Goal: Information Seeking & Learning: Learn about a topic

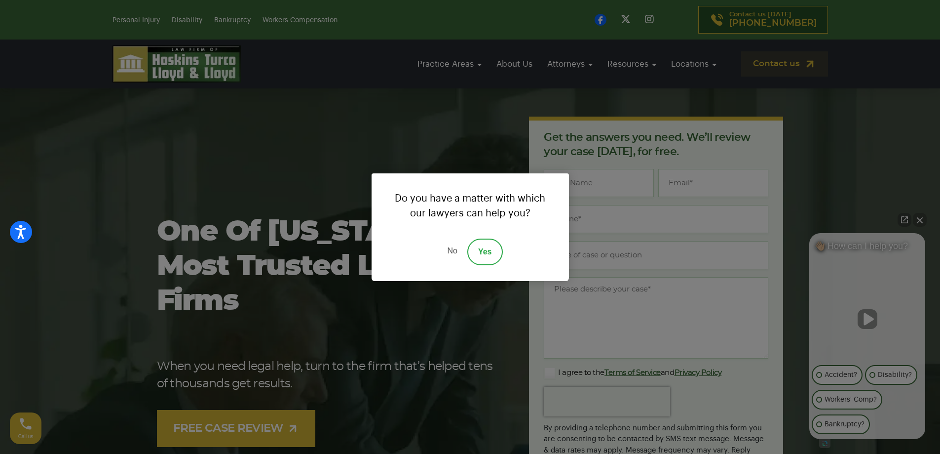
click at [458, 251] on link "No" at bounding box center [452, 251] width 30 height 27
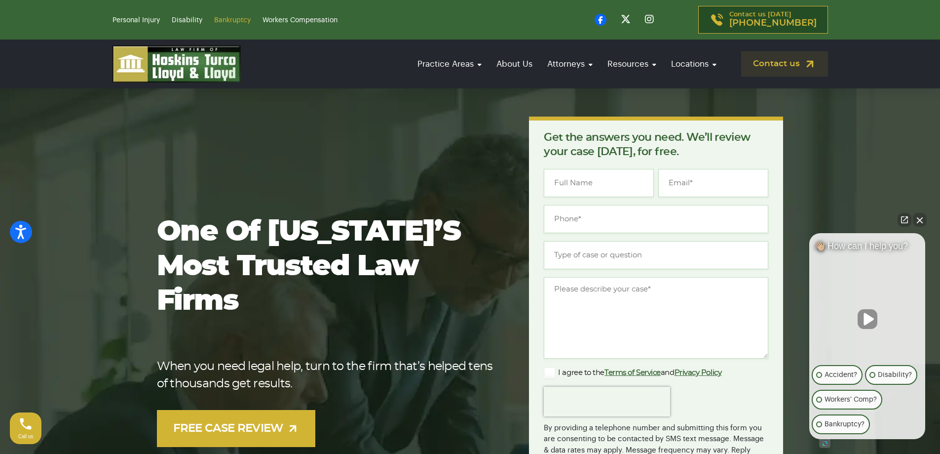
click at [229, 23] on link "Bankruptcy" at bounding box center [232, 20] width 37 height 7
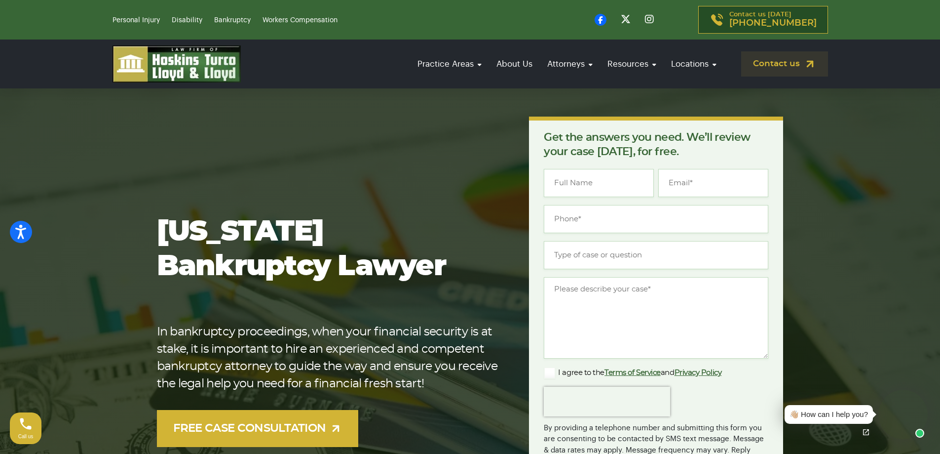
click at [360, 59] on nav "Practice Areas Chapter 13 Chapter 7 Mortgage Foreclosure About Us Attorneys Col…" at bounding box center [561, 63] width 534 height 25
